Goal: Task Accomplishment & Management: Use online tool/utility

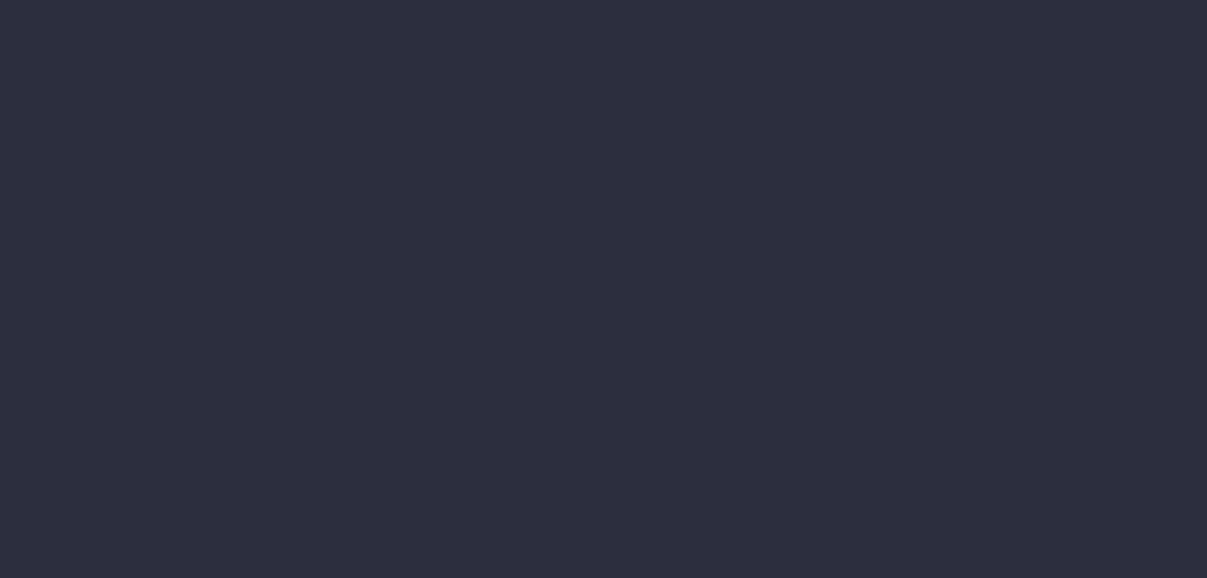
type input "[DATE] - [DATE]"
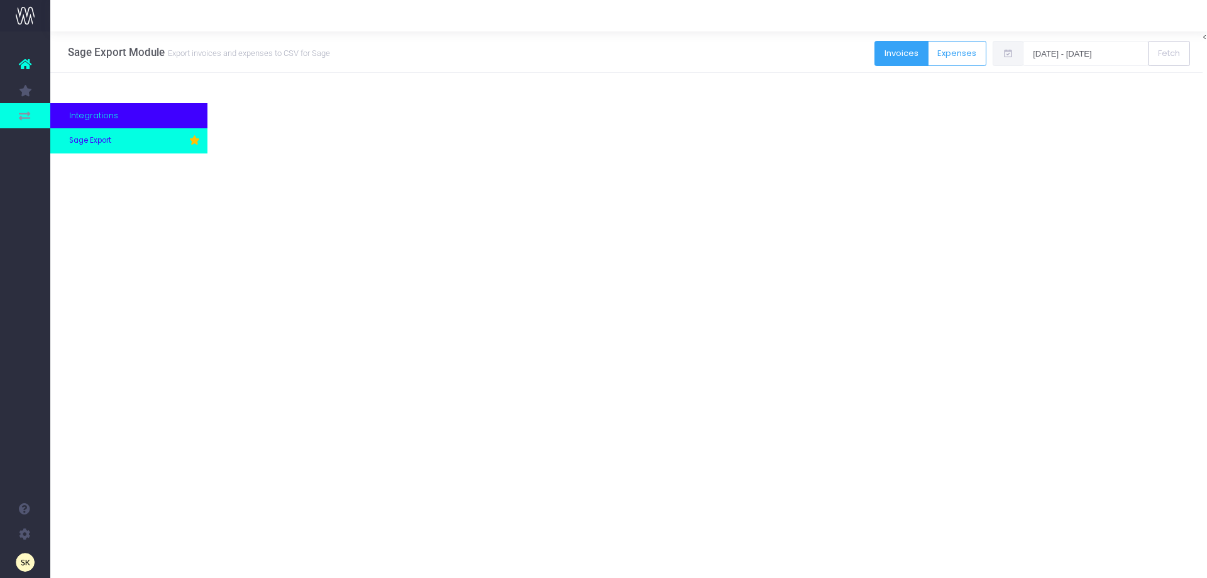
click at [104, 144] on span "Sage Export" at bounding box center [90, 140] width 42 height 11
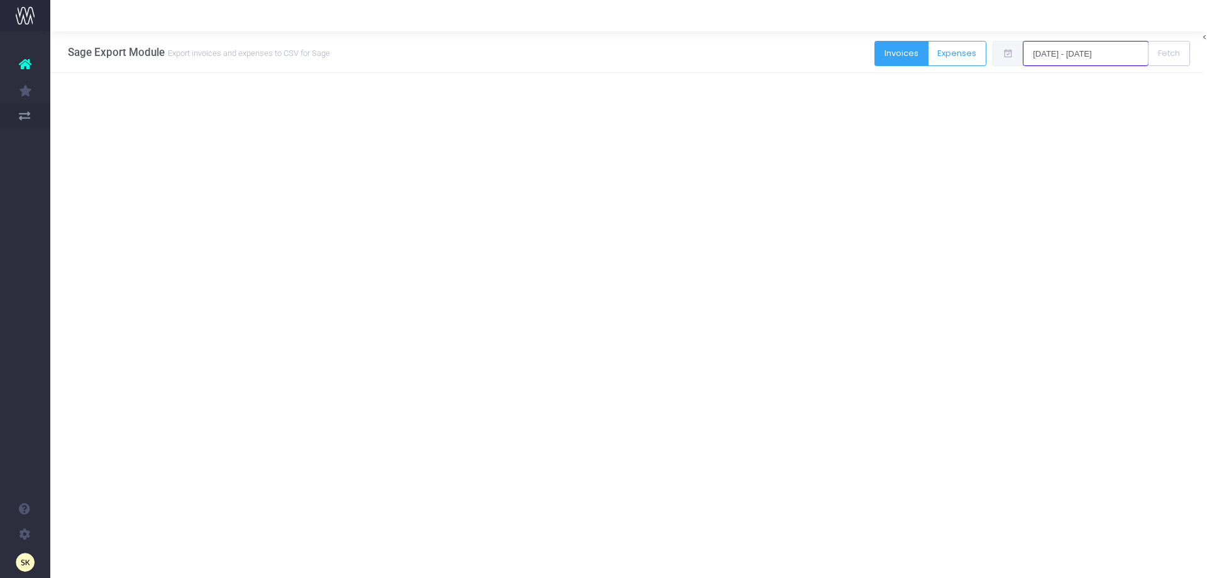
click at [1059, 52] on input "[DATE] - [DATE]" at bounding box center [1086, 53] width 126 height 25
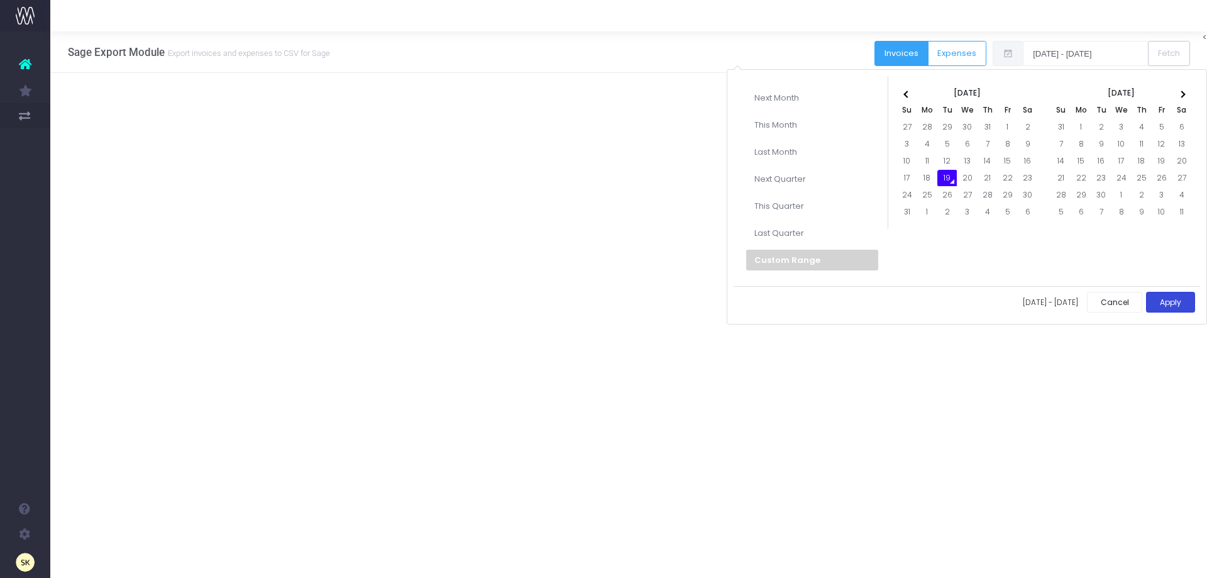
click at [1169, 304] on button "Apply" at bounding box center [1170, 302] width 49 height 21
type input "[DATE] - [DATE]"
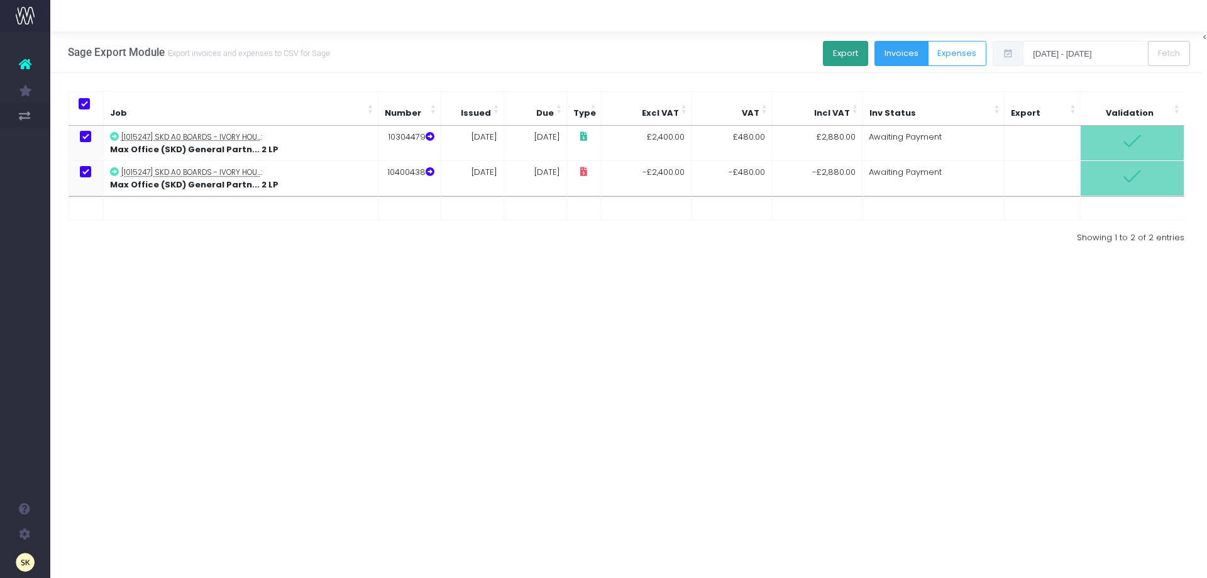
click at [838, 50] on button "Export" at bounding box center [845, 53] width 45 height 25
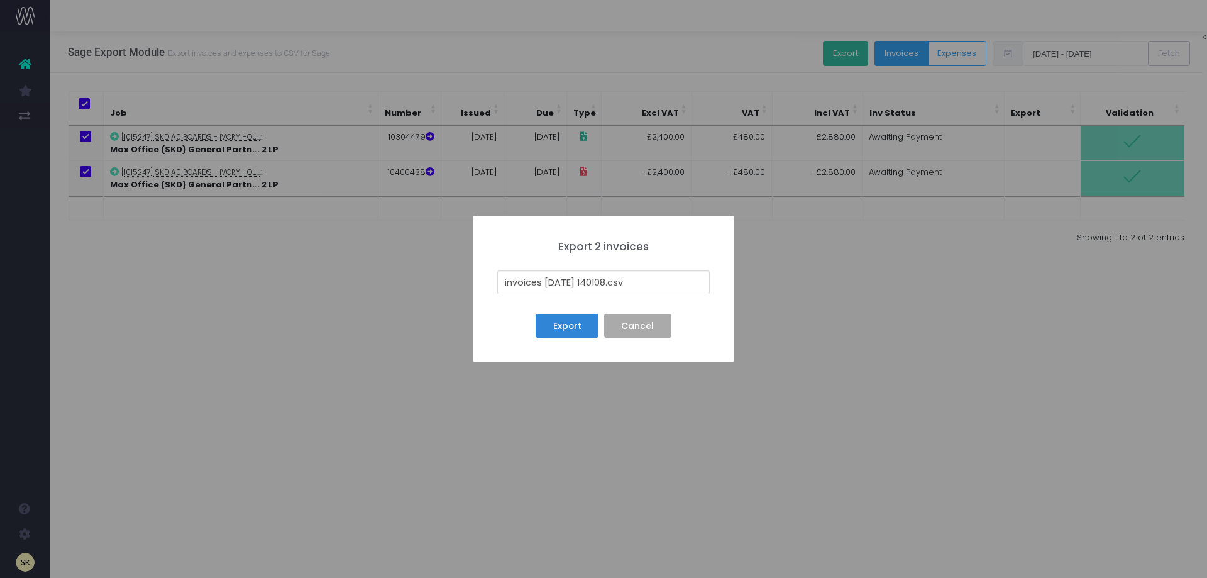
drag, startPoint x: 616, startPoint y: 280, endPoint x: 488, endPoint y: 285, distance: 128.4
click at [488, 285] on div "× Export 2 invoices invoices [DATE] 140108.csv Export No Cancel" at bounding box center [604, 289] width 262 height 146
click at [524, 282] on input "19TH SI SC BATCH .csv" at bounding box center [603, 282] width 212 height 24
type input "[DATE] SI SC BATCH .csv"
click at [565, 324] on button "Export" at bounding box center [567, 326] width 63 height 24
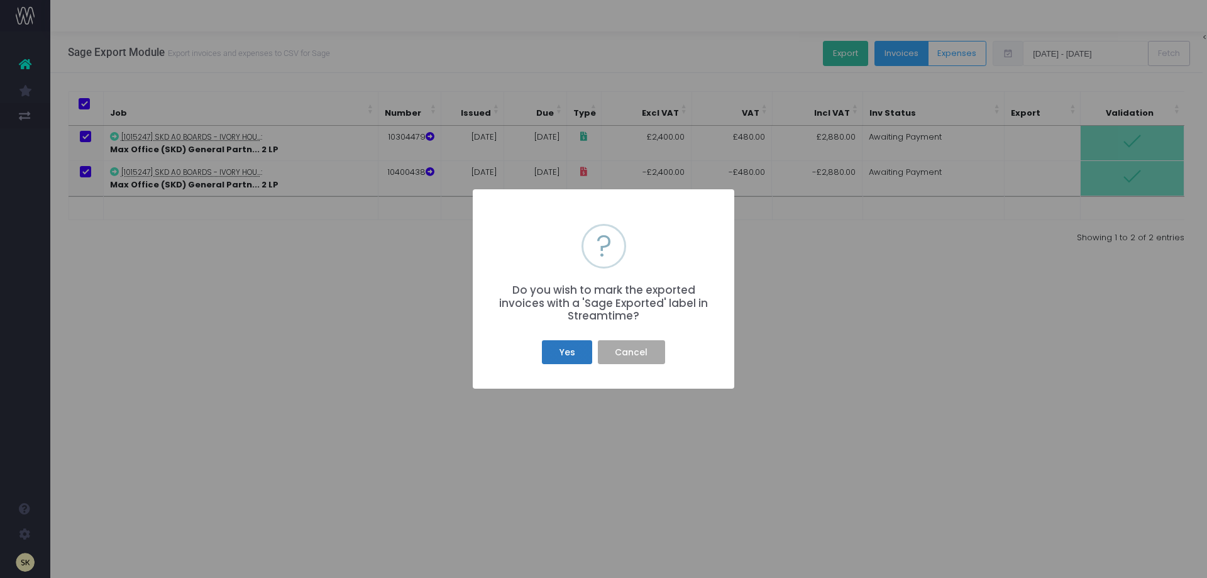
click at [570, 350] on button "Yes" at bounding box center [567, 352] width 50 height 24
